Goal: Task Accomplishment & Management: Manage account settings

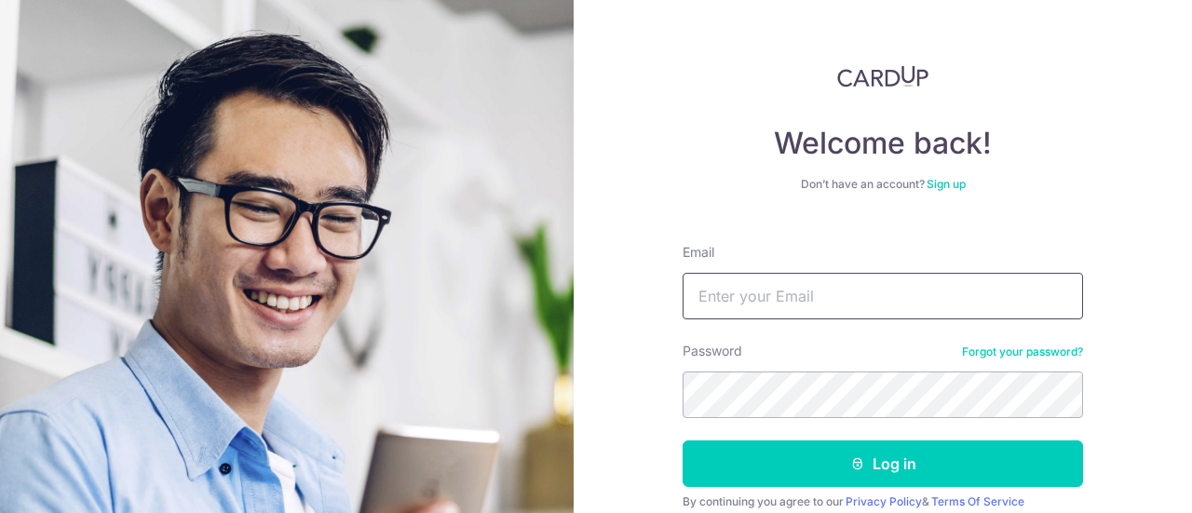
drag, startPoint x: 0, startPoint y: 0, endPoint x: 803, endPoint y: 300, distance: 857.0
click at [803, 300] on input "Email" at bounding box center [883, 296] width 400 height 47
type input "[EMAIL_ADDRESS][DOMAIN_NAME]"
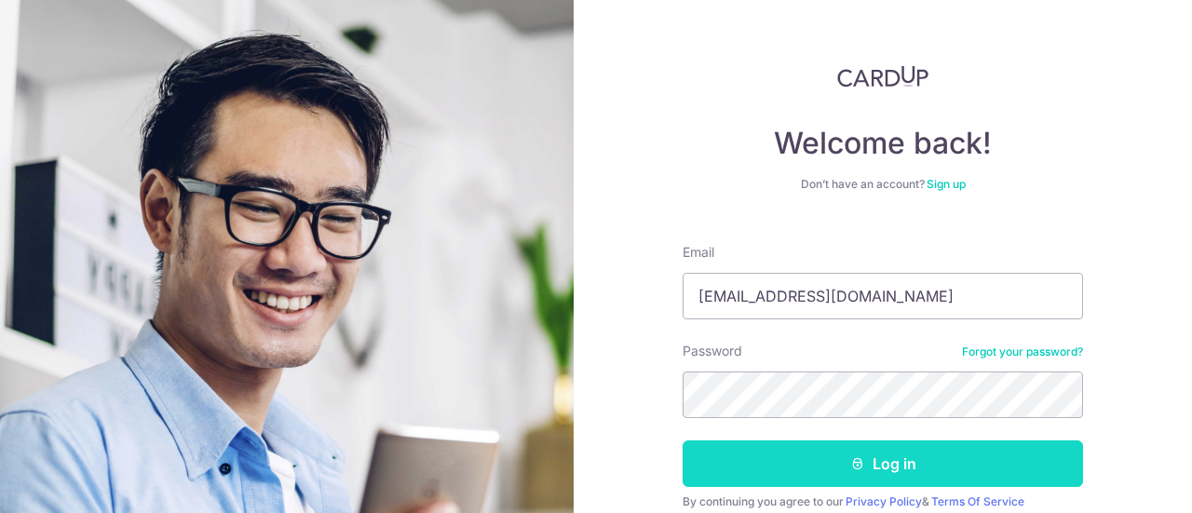
click at [884, 456] on button "Log in" at bounding box center [883, 464] width 400 height 47
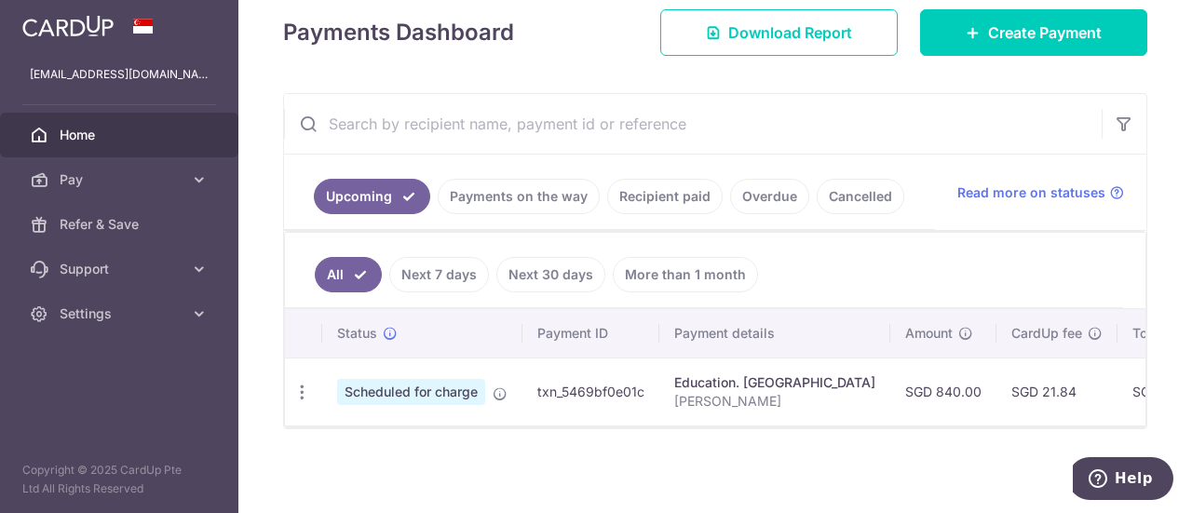
scroll to position [273, 0]
